Goal: Task Accomplishment & Management: Use online tool/utility

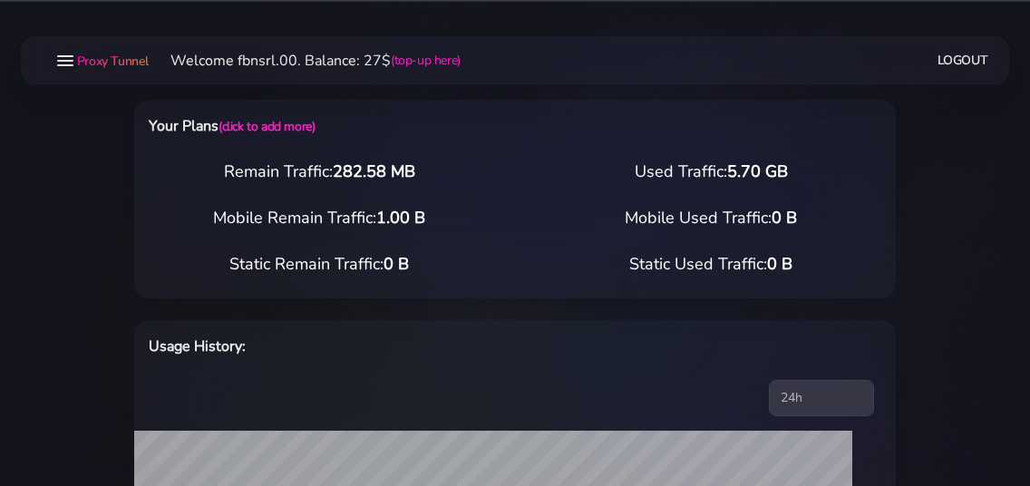
select select "static"
select select "IT"
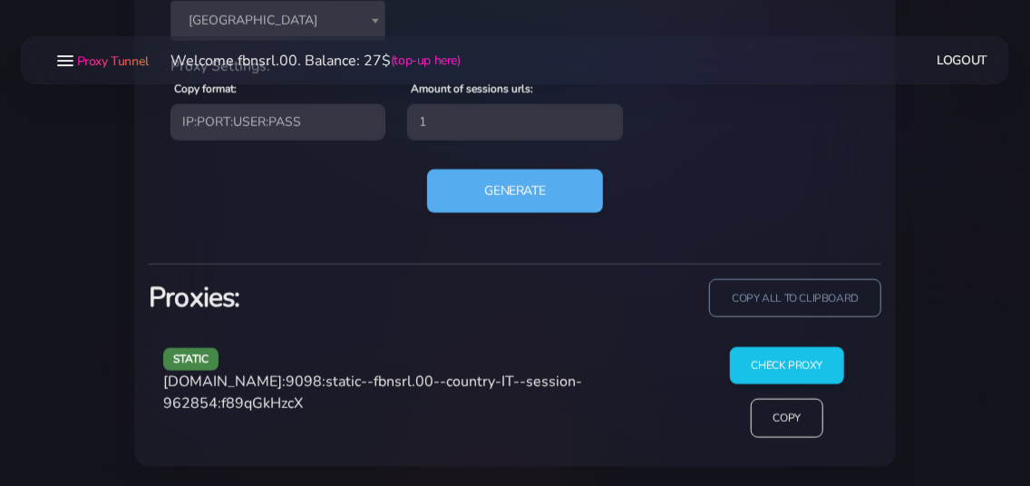
scroll to position [907, 0]
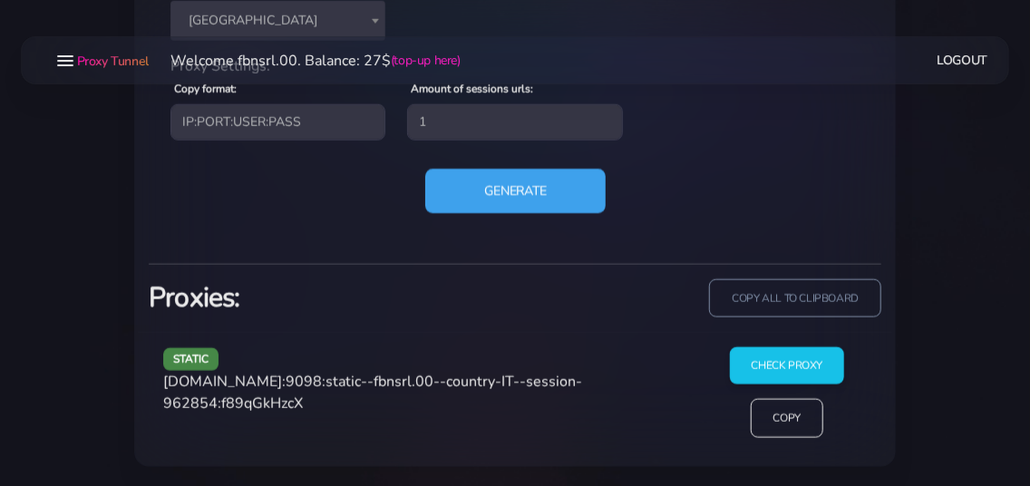
click at [489, 196] on button "Generate" at bounding box center [515, 191] width 181 height 44
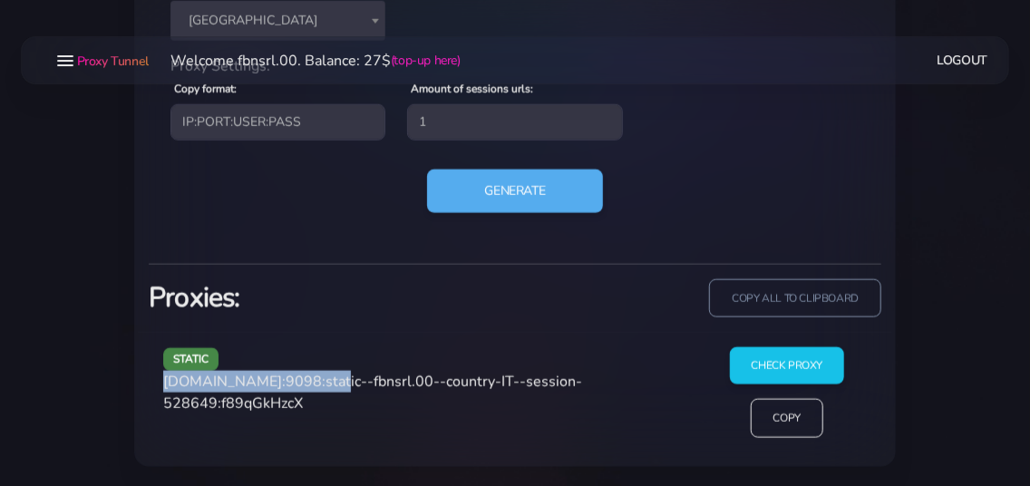
drag, startPoint x: 164, startPoint y: 380, endPoint x: 320, endPoint y: 380, distance: 156.0
click at [320, 380] on span "[DOMAIN_NAME]:9098:static--fbnsrl.00--country-IT--session-528649:f89qGkHzcX" at bounding box center [372, 393] width 419 height 42
copy span "[DOMAIN_NAME]:9098"
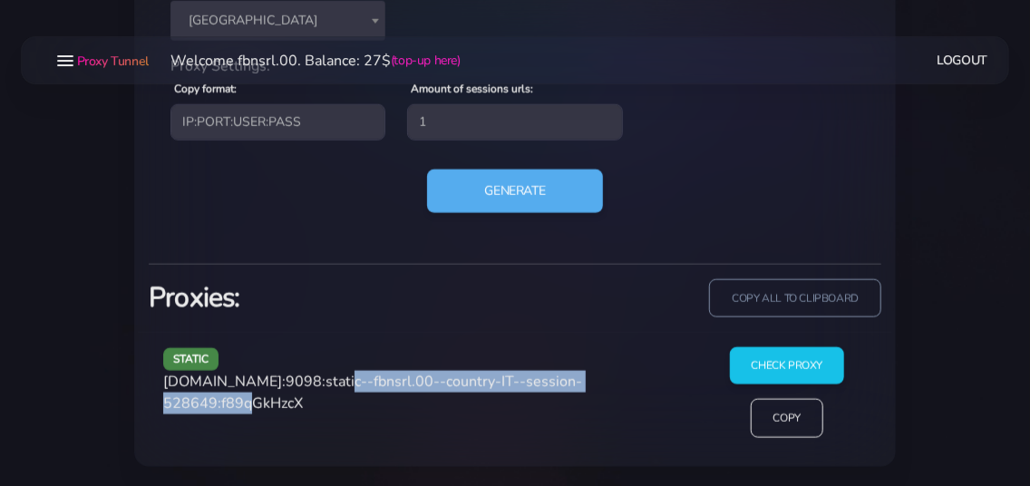
drag, startPoint x: 327, startPoint y: 379, endPoint x: 268, endPoint y: 414, distance: 68.3
click at [268, 414] on div "static [DOMAIN_NAME]:9098:static--fbnsrl.00--country-IT--session-528649:f89qGkH…" at bounding box center [424, 399] width 544 height 105
copy span "static--fbnsrl.00--country-IT--session-528649"
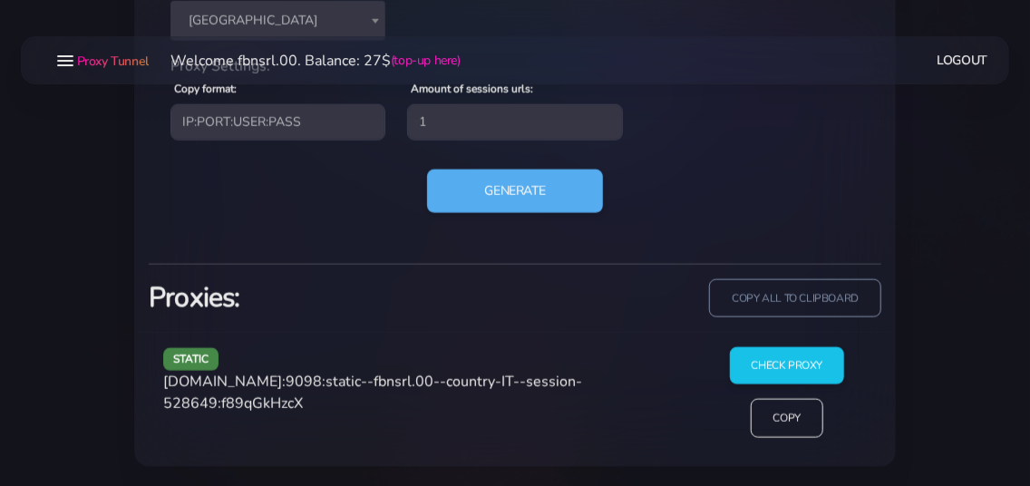
click at [319, 406] on span "[DOMAIN_NAME]:9098:static--fbnsrl.00--country-IT--session-528649:f89qGkHzcX" at bounding box center [372, 393] width 419 height 42
copy span "f89qGkHzcX"
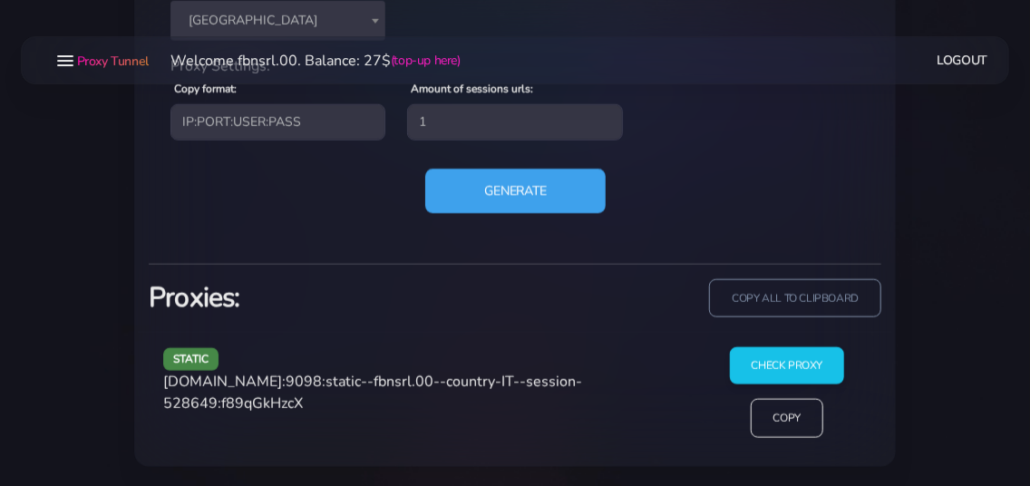
click at [536, 194] on button "Generate" at bounding box center [515, 191] width 181 height 44
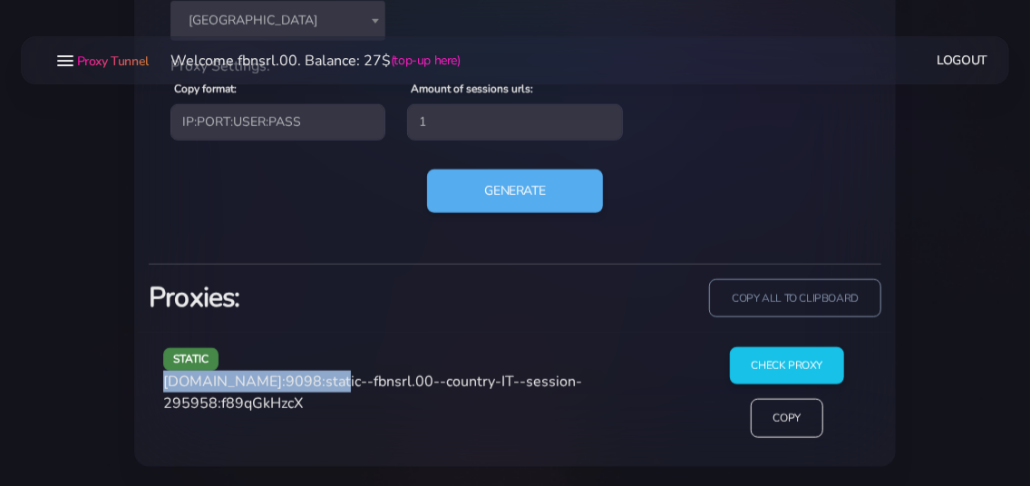
drag, startPoint x: 166, startPoint y: 381, endPoint x: 323, endPoint y: 380, distance: 156.9
click at [323, 380] on span "[DOMAIN_NAME]:9098:static--fbnsrl.00--country-IT--session-295958:f89qGkHzcX" at bounding box center [372, 393] width 419 height 42
copy span "[DOMAIN_NAME]:9098"
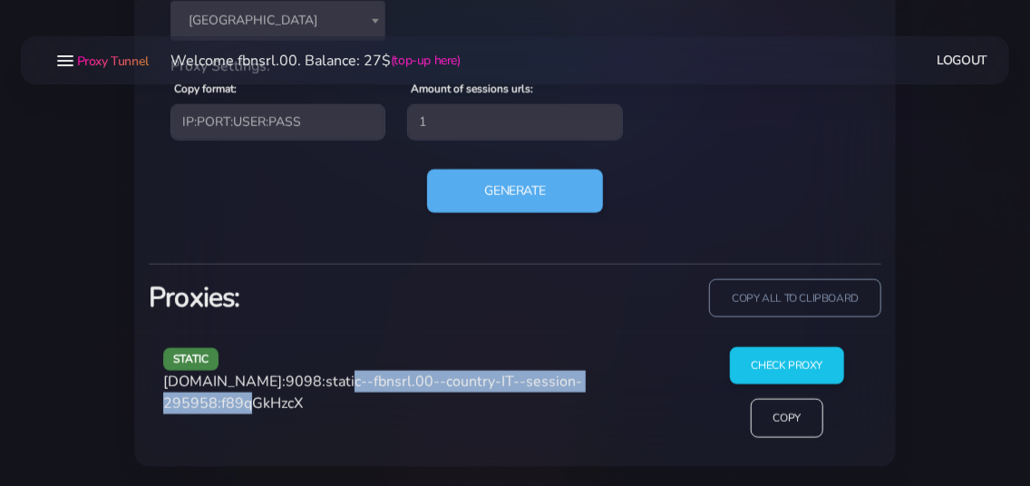
drag, startPoint x: 328, startPoint y: 381, endPoint x: 268, endPoint y: 415, distance: 69.1
click at [268, 415] on div "static [DOMAIN_NAME]:9098:static--fbnsrl.00--country-IT--session-295958:f89qGkH…" at bounding box center [424, 399] width 544 height 105
copy span "static--fbnsrl.00--country-IT--session-295958"
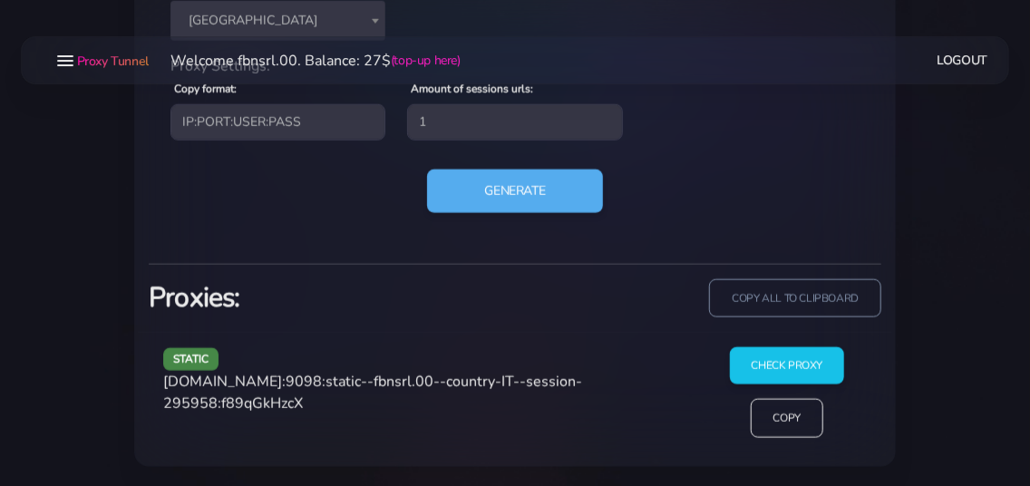
click at [326, 401] on span "[DOMAIN_NAME]:9098:static--fbnsrl.00--country-IT--session-295958:f89qGkHzcX" at bounding box center [372, 393] width 419 height 42
copy span "f89qGkHzcX"
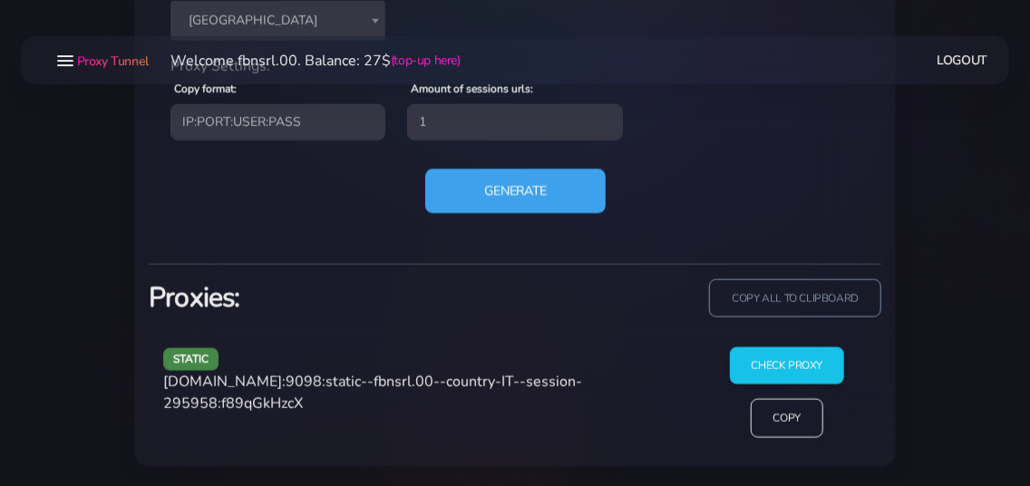
click at [486, 182] on button "Generate" at bounding box center [515, 191] width 181 height 44
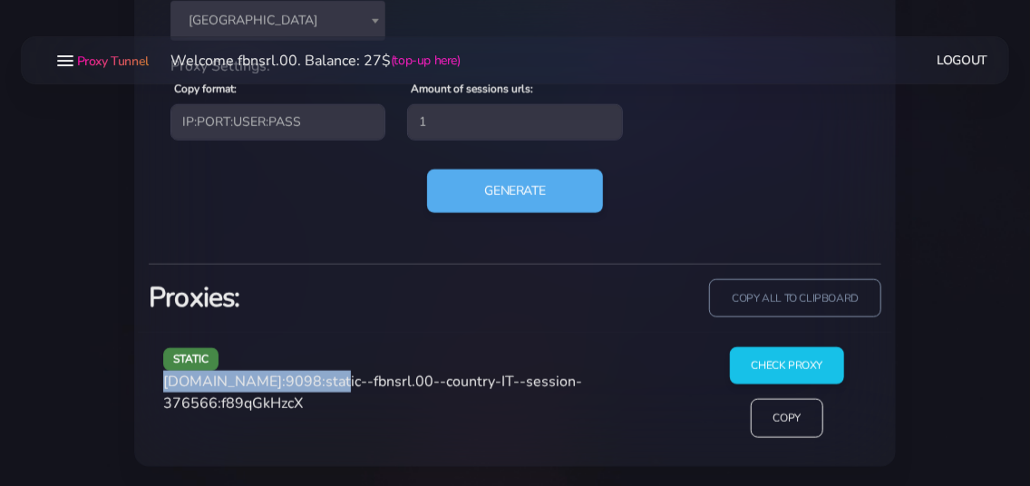
drag, startPoint x: 164, startPoint y: 382, endPoint x: 323, endPoint y: 377, distance: 158.8
click at [323, 377] on span "[DOMAIN_NAME]:9098:static--fbnsrl.00--country-IT--session-376566:f89qGkHzcX" at bounding box center [372, 393] width 419 height 42
copy span "[DOMAIN_NAME]:9098"
click at [387, 405] on div "static [DOMAIN_NAME]:9098:static--fbnsrl.00--country-IT--session-376566:f89qGkH…" at bounding box center [424, 399] width 544 height 105
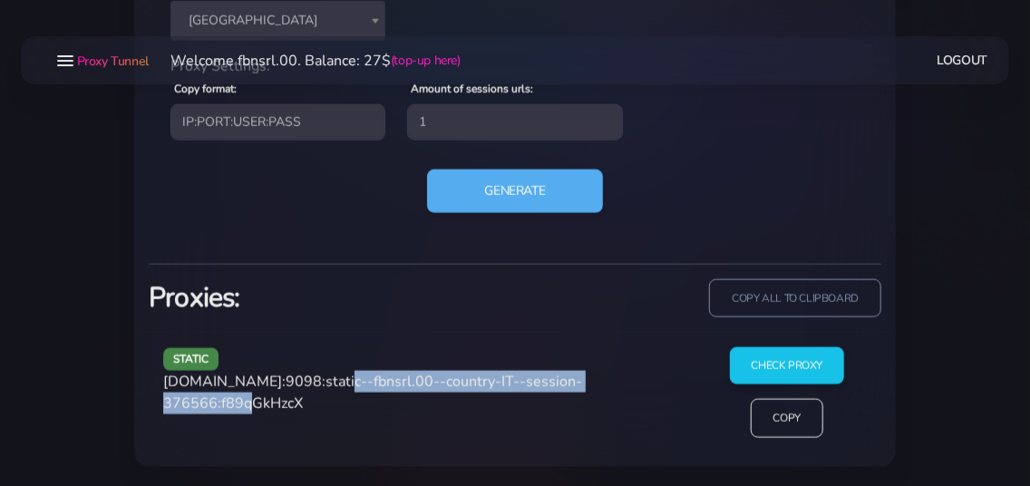
drag, startPoint x: 327, startPoint y: 382, endPoint x: 268, endPoint y: 413, distance: 67.3
click at [268, 413] on div "static [DOMAIN_NAME]:9098:static--fbnsrl.00--country-IT--session-376566:f89qGkH…" at bounding box center [424, 399] width 544 height 105
copy span "static--fbnsrl.00--country-IT--session-376566"
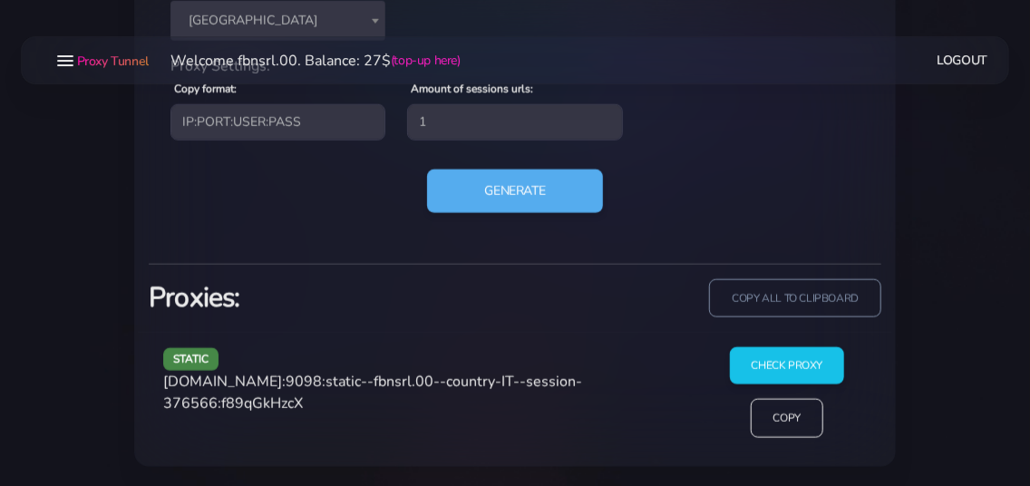
click at [322, 398] on span "[DOMAIN_NAME]:9098:static--fbnsrl.00--country-IT--session-376566:f89qGkHzcX" at bounding box center [372, 393] width 419 height 42
copy span "f89qGkHzcX"
